Goal: Task Accomplishment & Management: Manage account settings

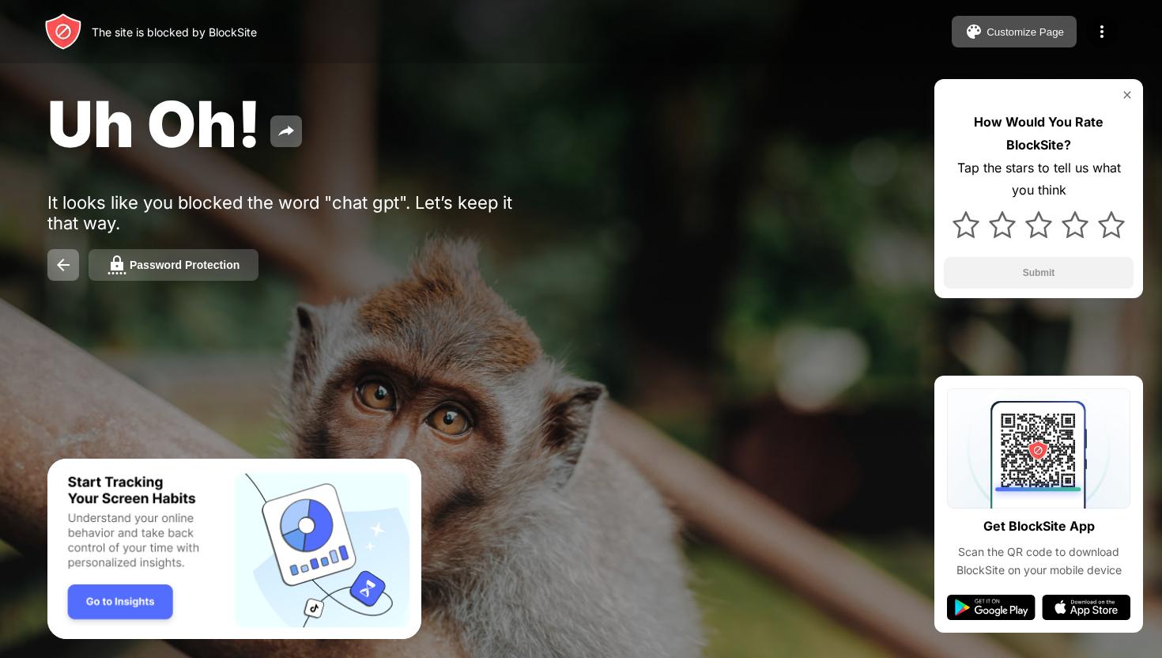
click at [227, 264] on div "Password Protection" at bounding box center [185, 265] width 110 height 13
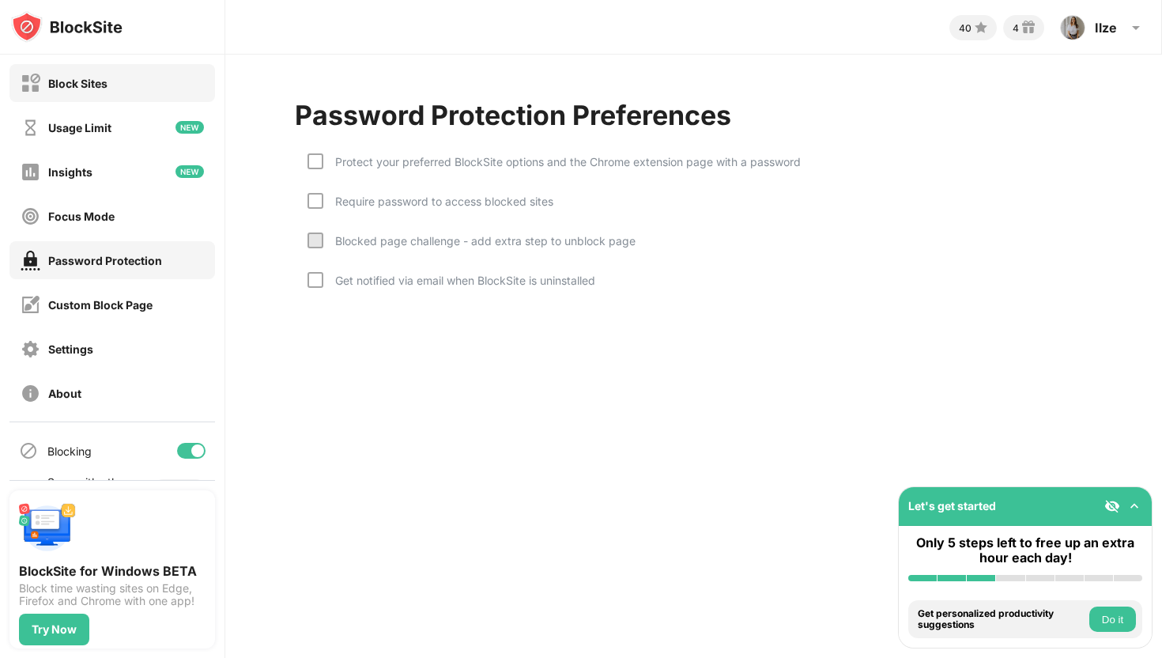
click at [77, 77] on div "Block Sites" at bounding box center [77, 83] width 59 height 13
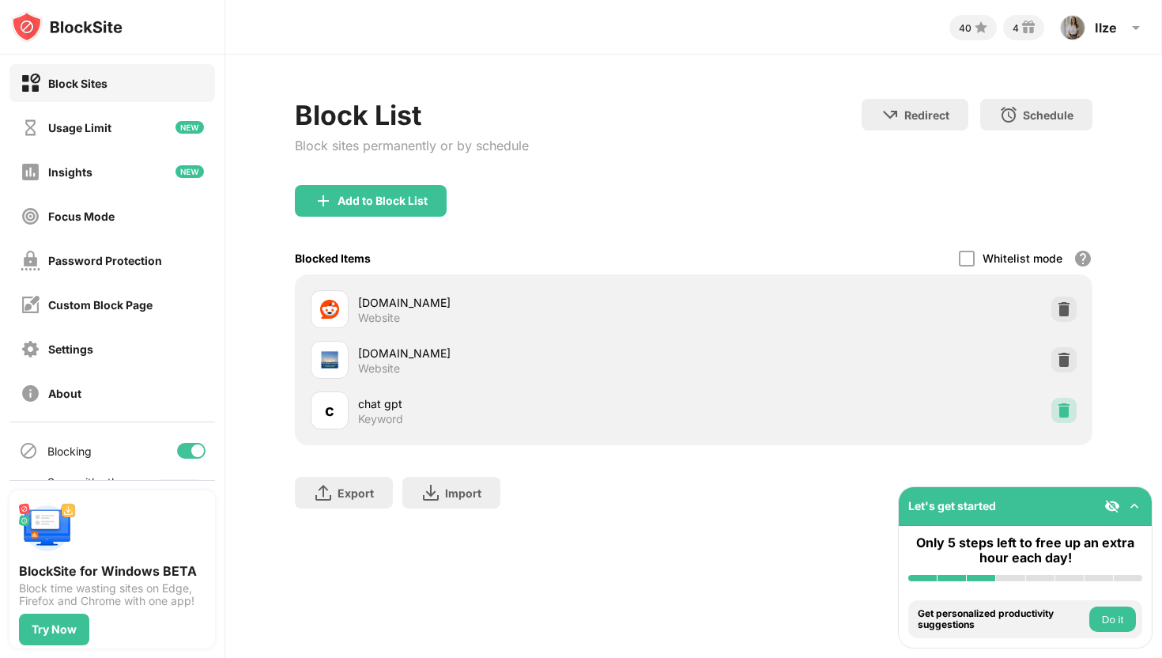
click at [1073, 411] on div at bounding box center [1064, 410] width 25 height 25
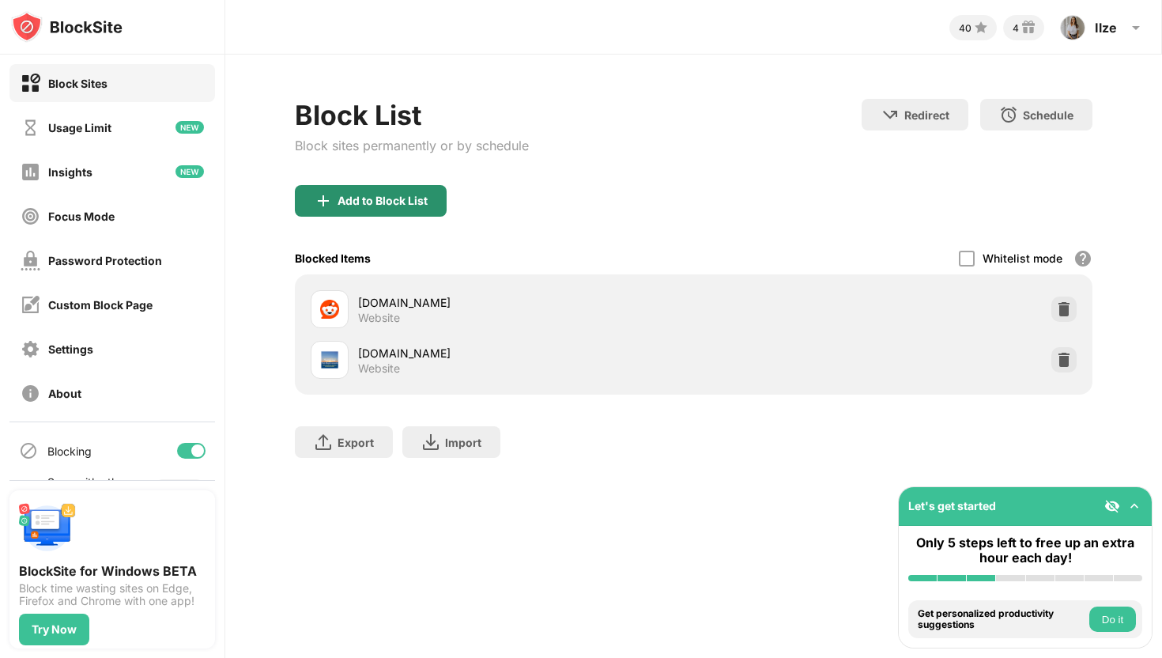
click at [387, 204] on div "Add to Block List" at bounding box center [383, 201] width 90 height 13
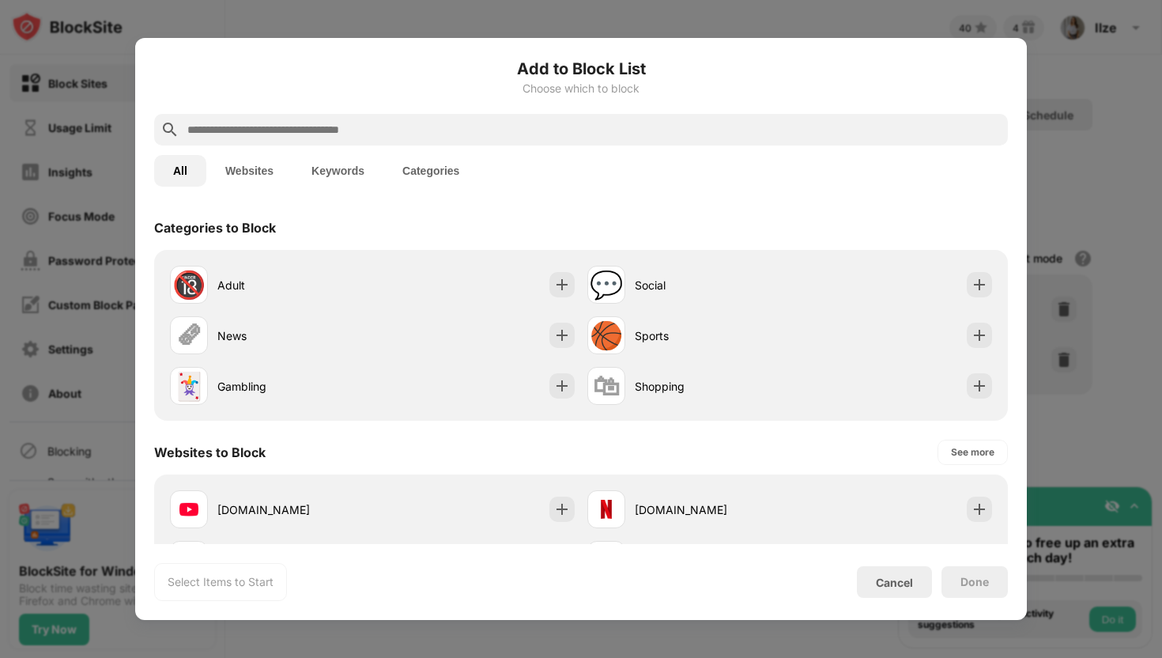
click at [239, 130] on input "text" at bounding box center [594, 129] width 816 height 19
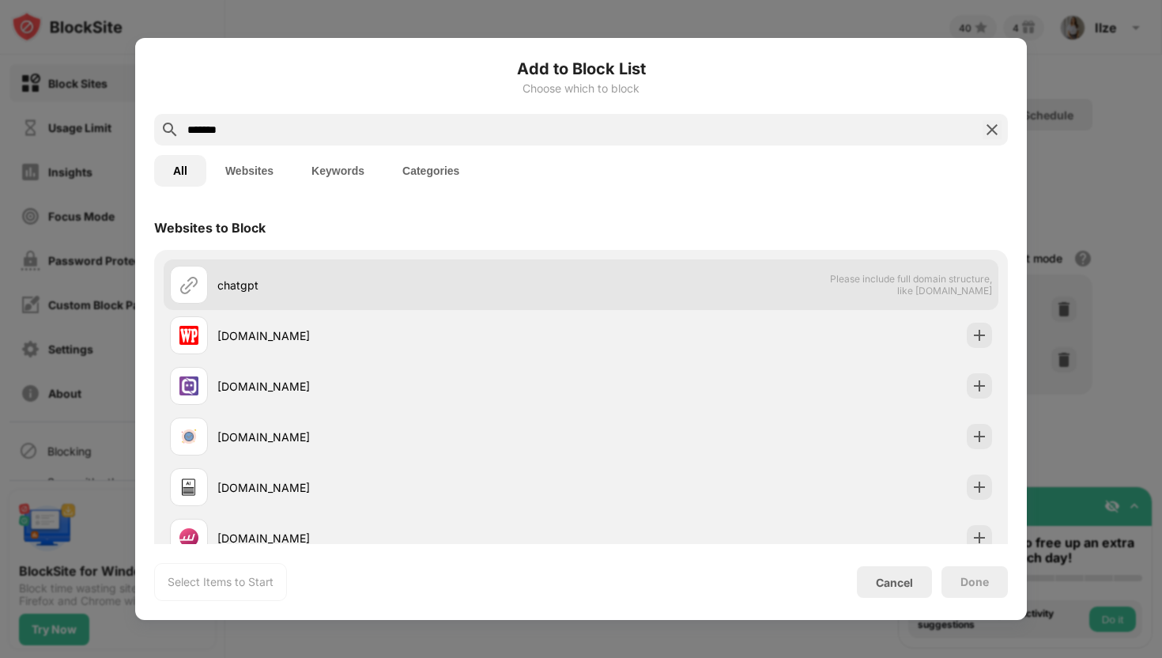
click at [236, 270] on div "chatgpt" at bounding box center [375, 285] width 411 height 38
click at [915, 292] on span "Please include full domain structure, like [DOMAIN_NAME]" at bounding box center [910, 285] width 163 height 24
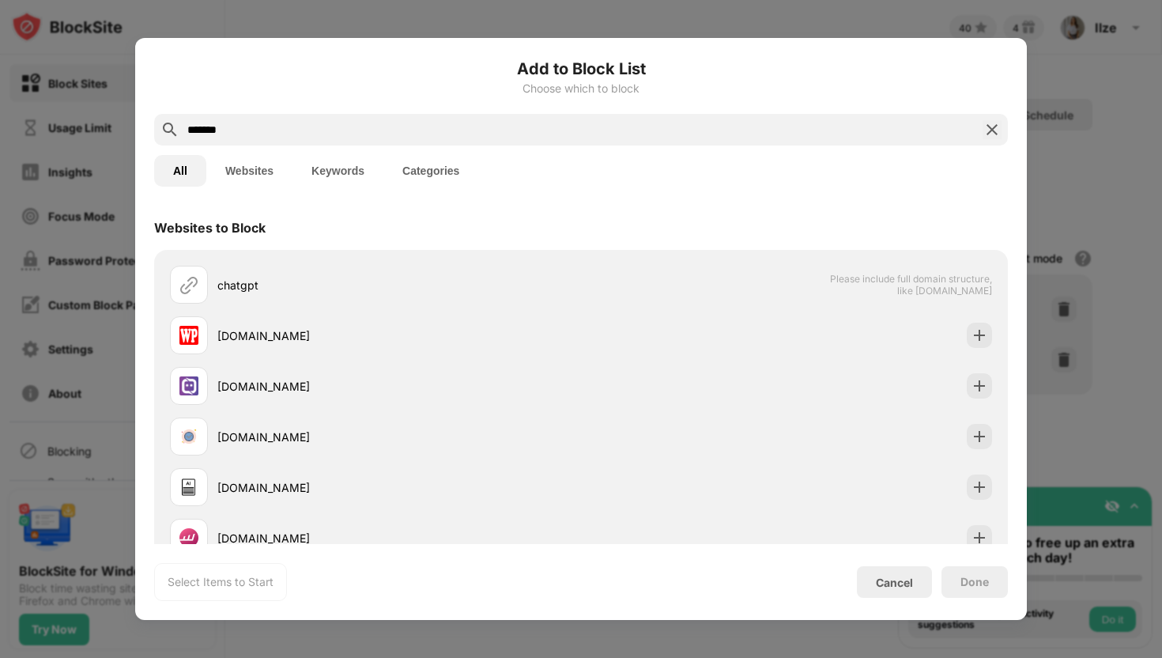
click at [260, 135] on input "*******" at bounding box center [581, 129] width 791 height 19
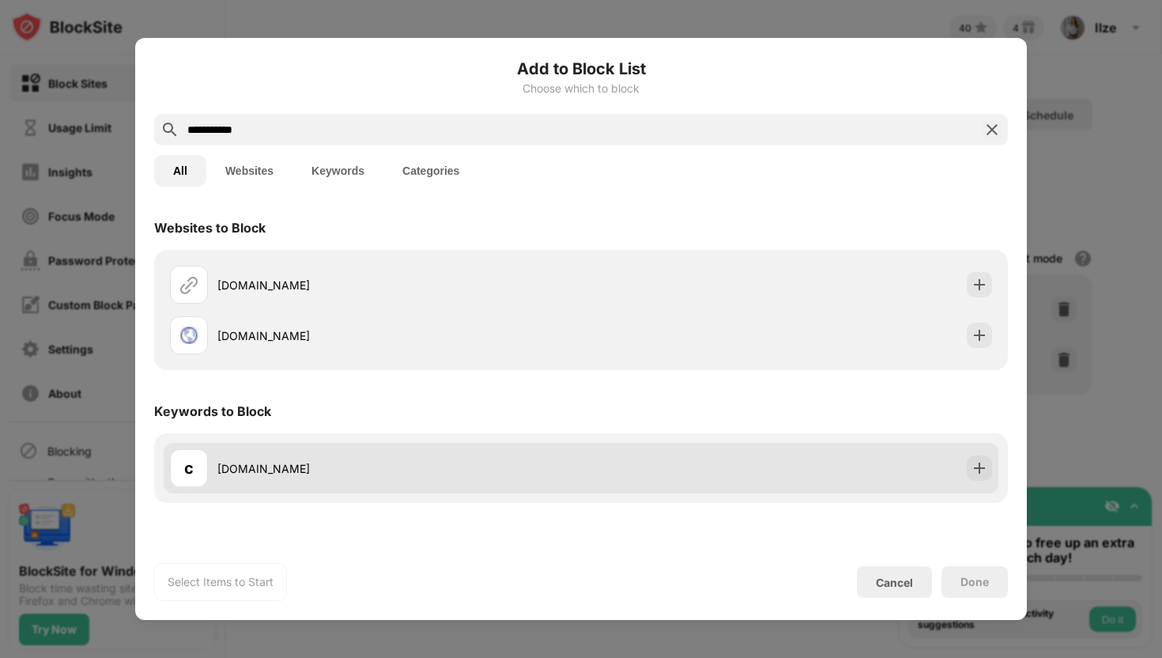
type input "**********"
click at [264, 464] on div "[DOMAIN_NAME]" at bounding box center [399, 468] width 364 height 17
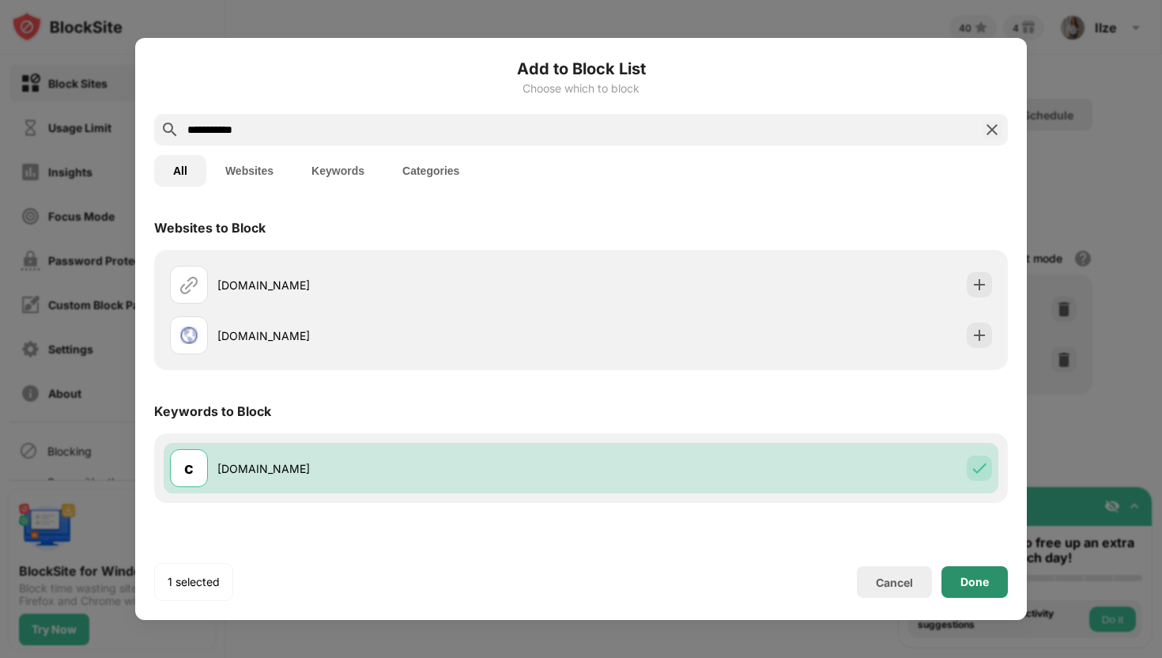
click at [988, 596] on div "Done" at bounding box center [975, 582] width 66 height 32
